Goal: Task Accomplishment & Management: Manage account settings

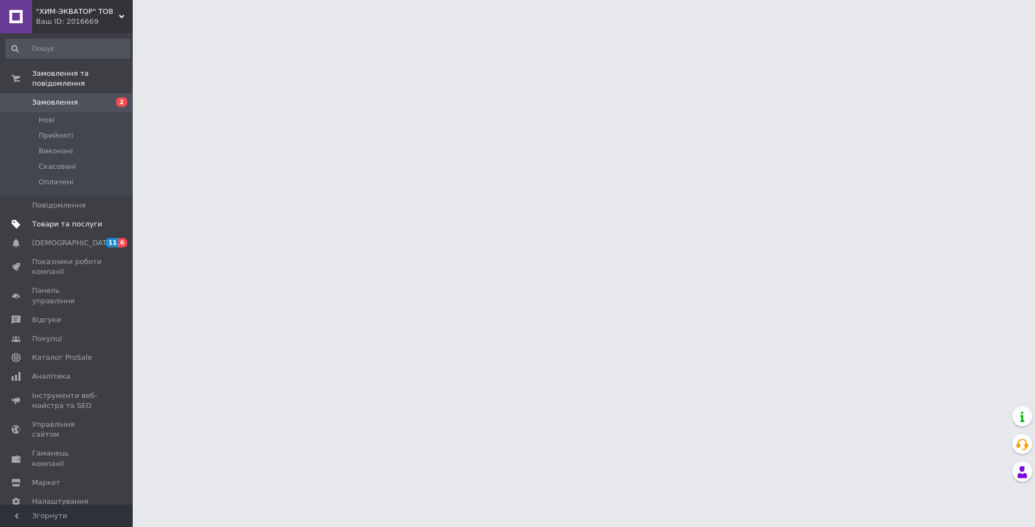
click at [49, 219] on link "Товари та послуги" at bounding box center [68, 224] width 136 height 19
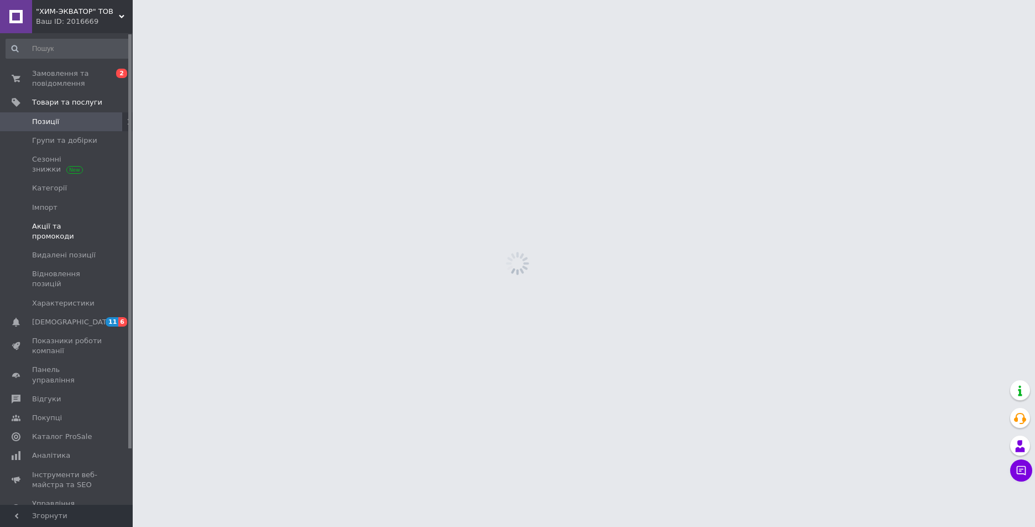
click at [45, 227] on span "Акції та промокоди" at bounding box center [67, 231] width 70 height 20
click at [38, 317] on span "[DEMOGRAPHIC_DATA]" at bounding box center [73, 322] width 82 height 10
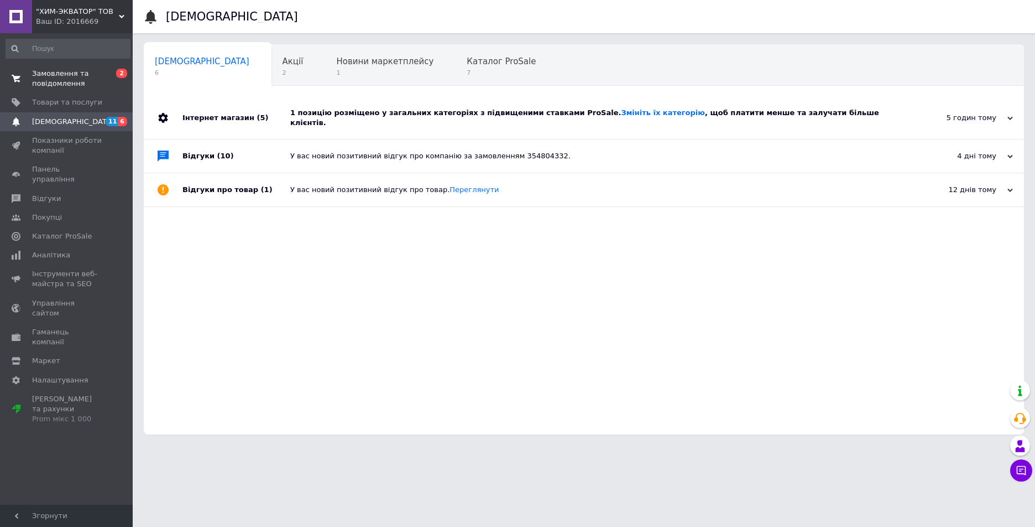
click at [61, 80] on span "Замовлення та повідомлення" at bounding box center [67, 79] width 70 height 20
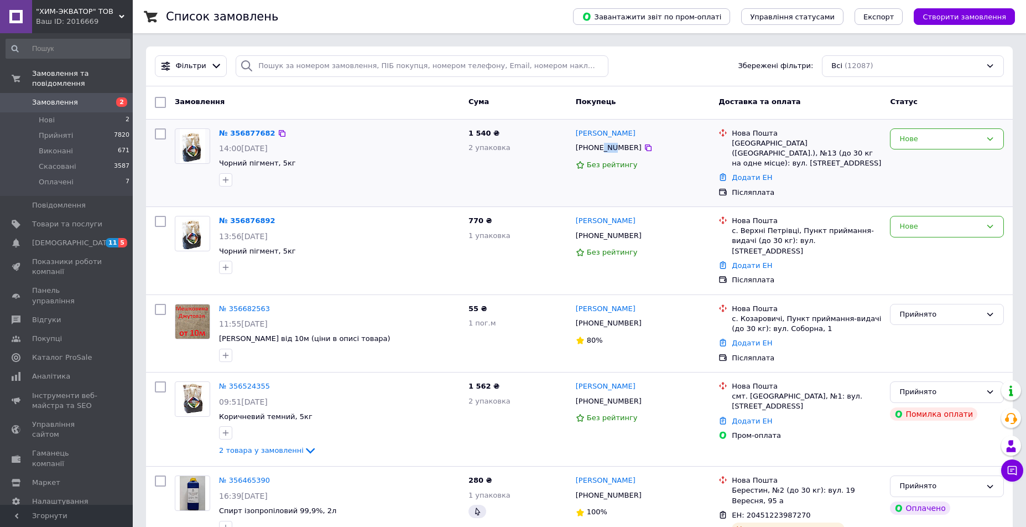
drag, startPoint x: 602, startPoint y: 147, endPoint x: 612, endPoint y: 149, distance: 10.1
click at [612, 149] on div "[PHONE_NUMBER]" at bounding box center [609, 147] width 70 height 14
click at [929, 221] on div "Нове" at bounding box center [940, 227] width 82 height 12
click at [931, 241] on li "Прийнято" at bounding box center [947, 249] width 113 height 20
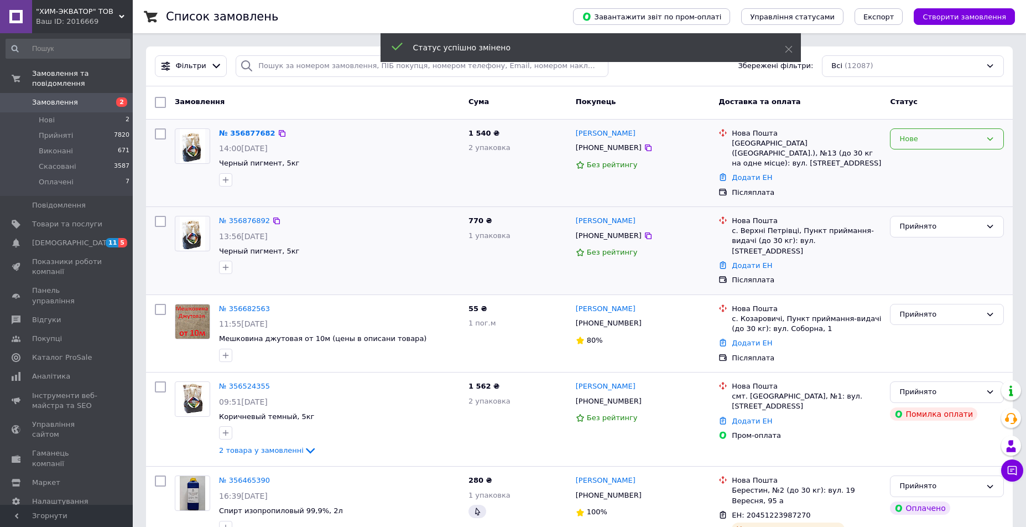
click at [955, 142] on div "Нове" at bounding box center [940, 139] width 82 height 12
click at [940, 159] on li "Прийнято" at bounding box center [947, 162] width 113 height 20
